Goal: Manage account settings

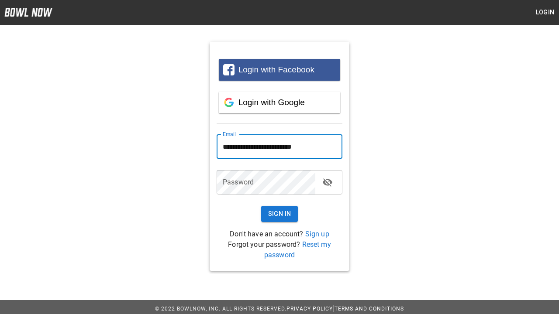
type input "**********"
click at [279, 214] on button "Sign In" at bounding box center [279, 214] width 37 height 16
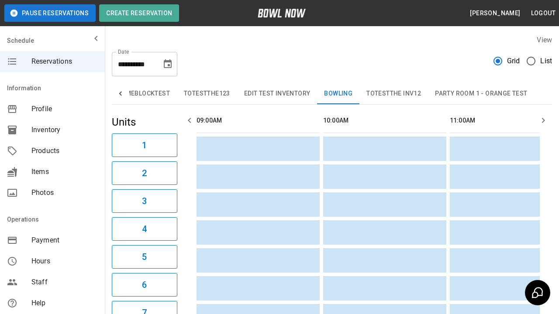
type input "*********"
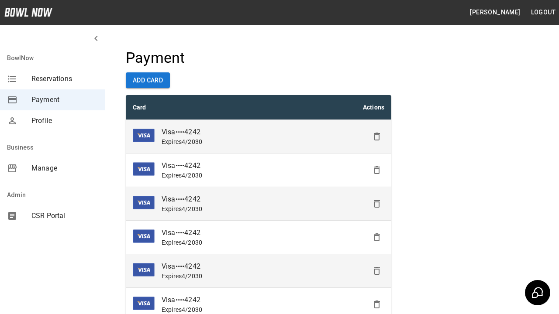
click at [377, 137] on icon "Delete" at bounding box center [377, 136] width 10 height 10
click at [377, 170] on icon "Delete" at bounding box center [377, 170] width 10 height 10
click at [377, 204] on icon "Delete" at bounding box center [377, 204] width 10 height 10
click at [377, 238] on icon "Delete" at bounding box center [377, 237] width 10 height 10
click at [377, 271] on icon "Delete" at bounding box center [377, 271] width 10 height 10
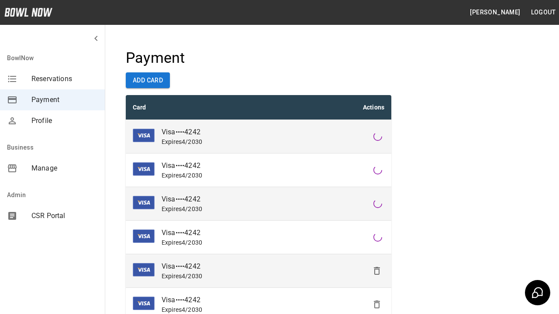
click at [377, 305] on icon "Delete" at bounding box center [377, 305] width 10 height 10
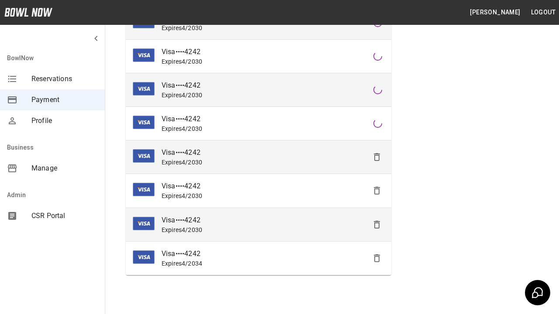
click at [377, 191] on icon "Delete" at bounding box center [377, 191] width 10 height 10
click at [377, 224] on icon "Delete" at bounding box center [377, 225] width 10 height 10
click at [377, 258] on icon "Delete" at bounding box center [377, 258] width 10 height 10
